Goal: Task Accomplishment & Management: Manage account settings

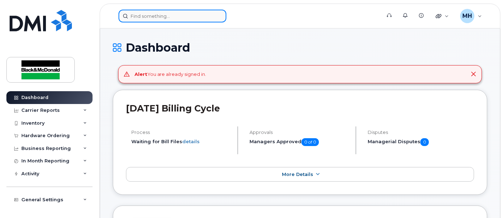
drag, startPoint x: 173, startPoint y: 16, endPoint x: 187, endPoint y: 18, distance: 13.9
click at [177, 14] on input at bounding box center [172, 16] width 108 height 13
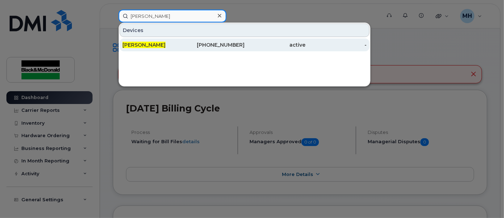
type input "[PERSON_NAME]"
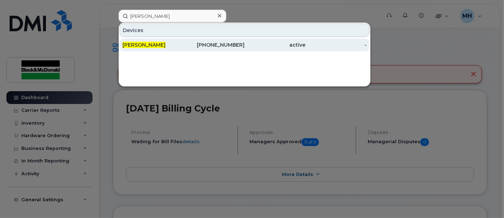
click at [208, 43] on div "343-573-6097" at bounding box center [214, 44] width 61 height 7
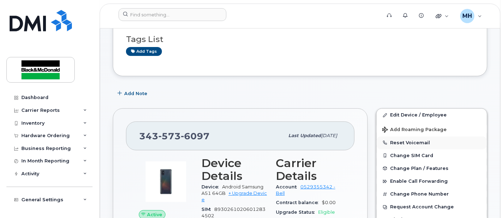
scroll to position [118, 0]
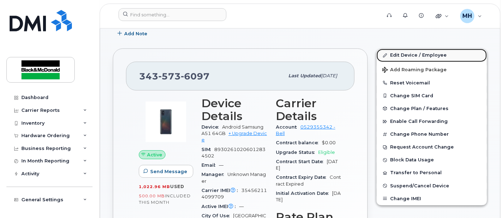
click at [431, 52] on link "Edit Device / Employee" at bounding box center [431, 55] width 110 height 13
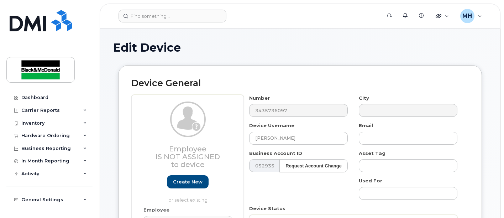
select select "35148941"
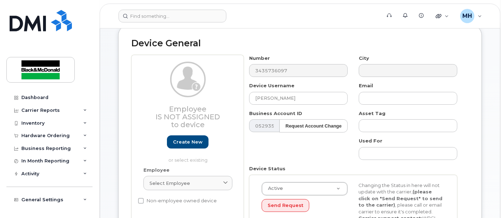
scroll to position [79, 0]
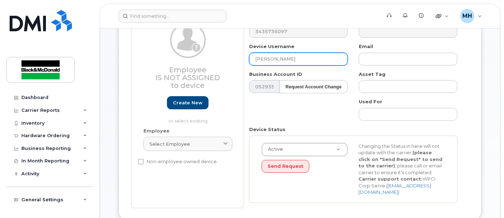
click at [253, 58] on input "[PERSON_NAME]" at bounding box center [298, 59] width 99 height 13
click at [336, 59] on input "Spare phone ( was assigned to Laura Kelly" at bounding box center [298, 59] width 99 height 13
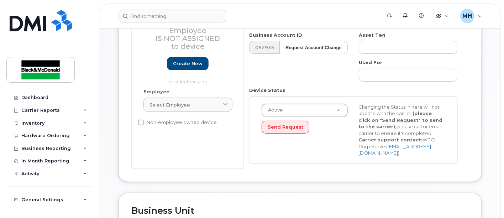
scroll to position [118, 0]
type input "Spare phone ( was assigned to [PERSON_NAME])"
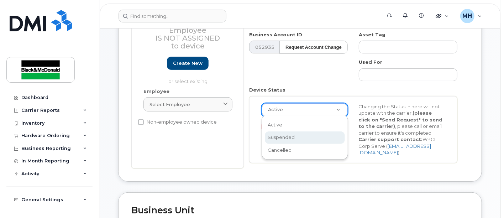
drag, startPoint x: 294, startPoint y: 138, endPoint x: 302, endPoint y: 140, distance: 7.7
select select "suspended"
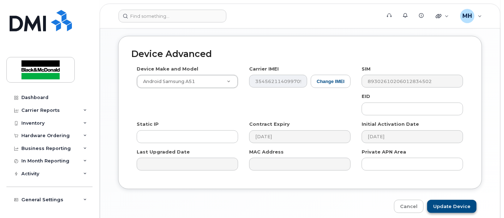
scroll to position [419, 0]
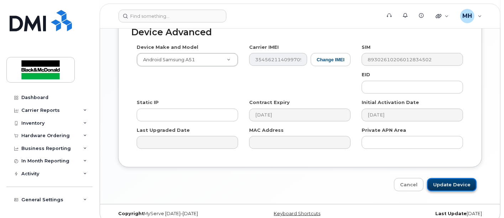
click at [450, 178] on input "Update Device" at bounding box center [451, 184] width 49 height 13
type input "Saving..."
